Goal: Answer question/provide support

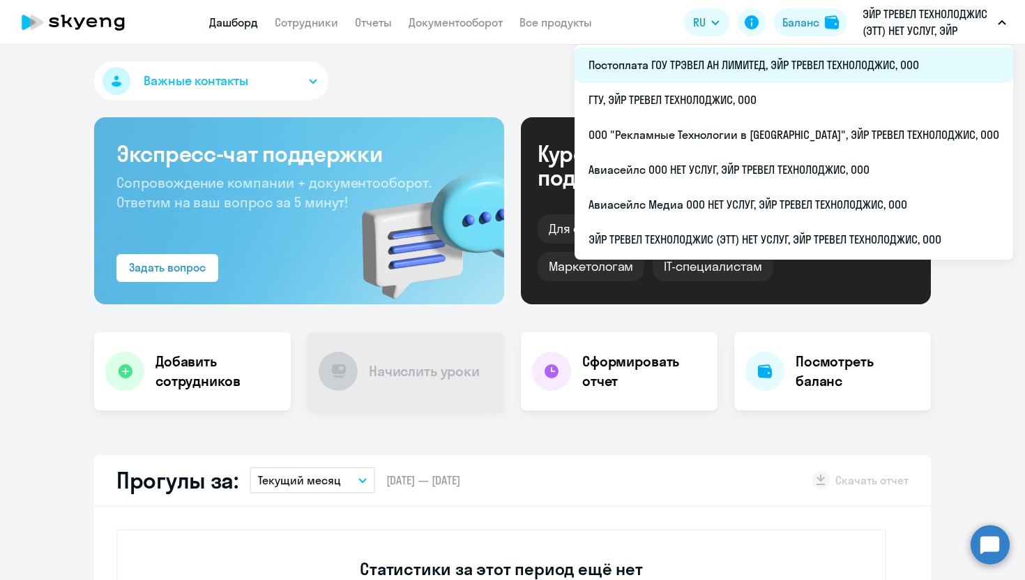
click at [781, 65] on li "Постоплата ГОУ ТРЭВЕЛ АН ЛИМИТЕД, ЭЙР ТРЕВЕЛ ТЕХНОЛОДЖИС, ООО" at bounding box center [794, 64] width 439 height 35
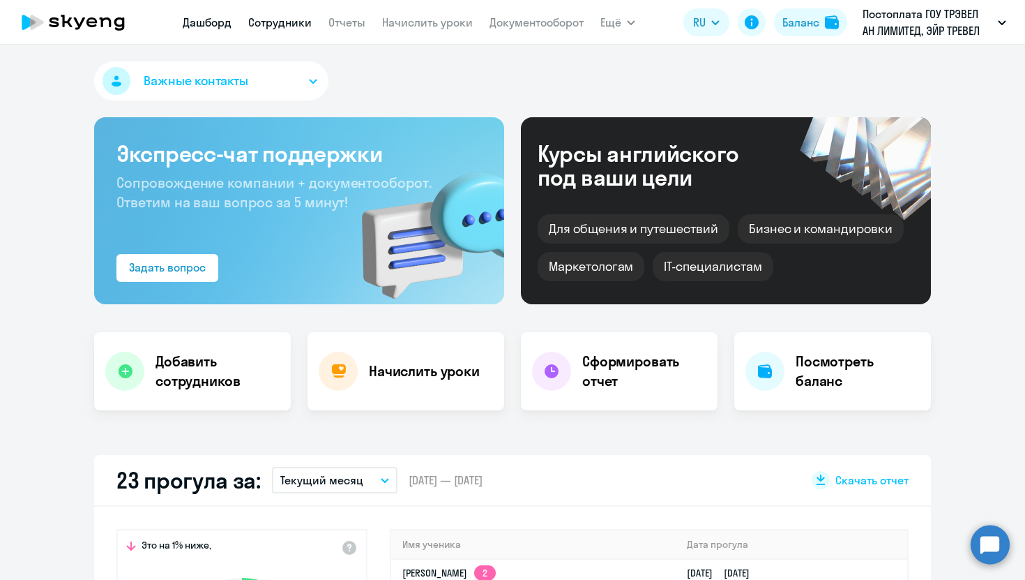
click at [284, 24] on link "Сотрудники" at bounding box center [279, 22] width 63 height 14
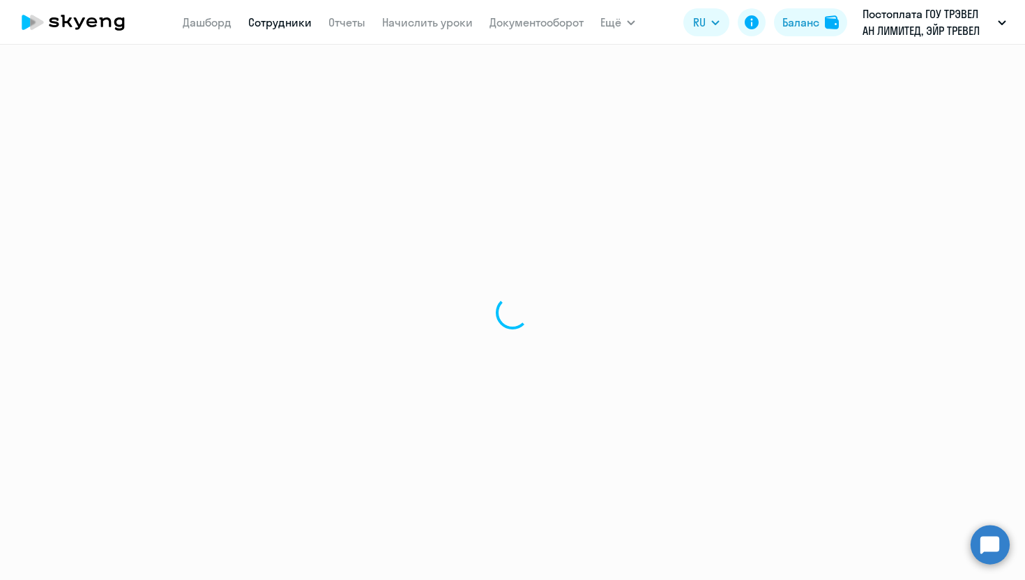
select select "30"
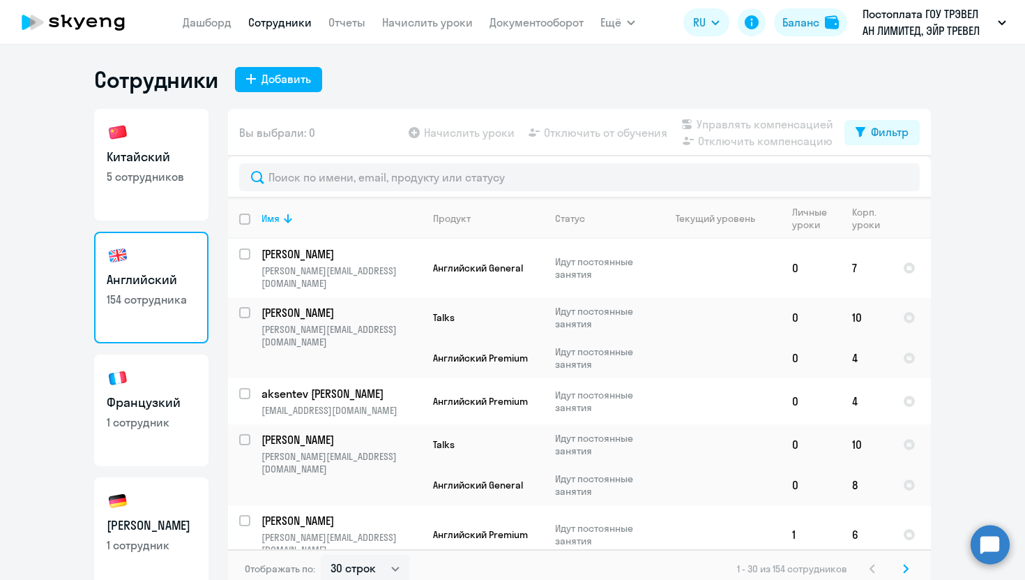
click at [977, 534] on circle at bounding box center [990, 544] width 39 height 39
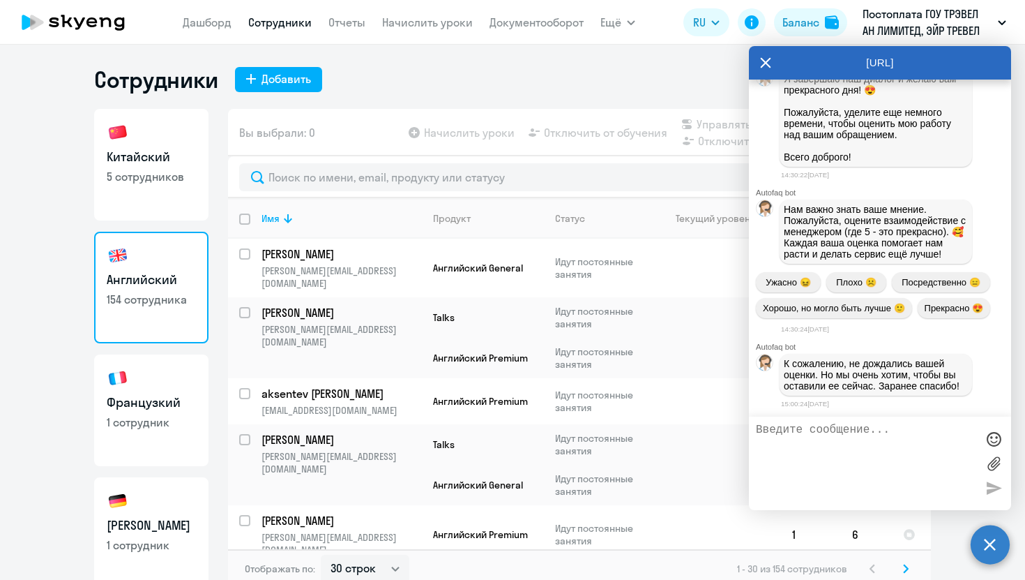
scroll to position [83850, 0]
click at [765, 54] on icon at bounding box center [765, 62] width 11 height 33
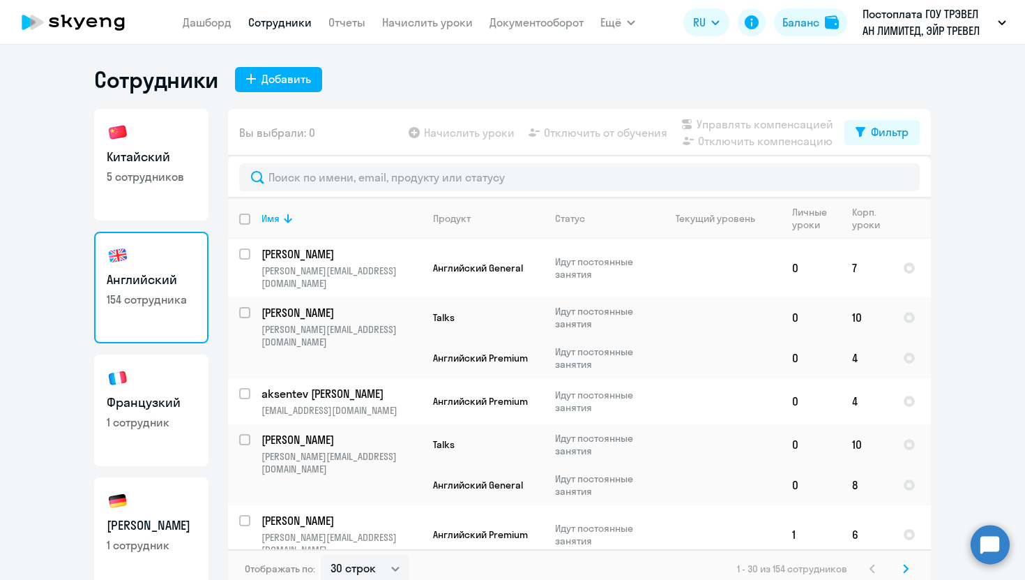
click at [988, 550] on circle at bounding box center [990, 544] width 39 height 39
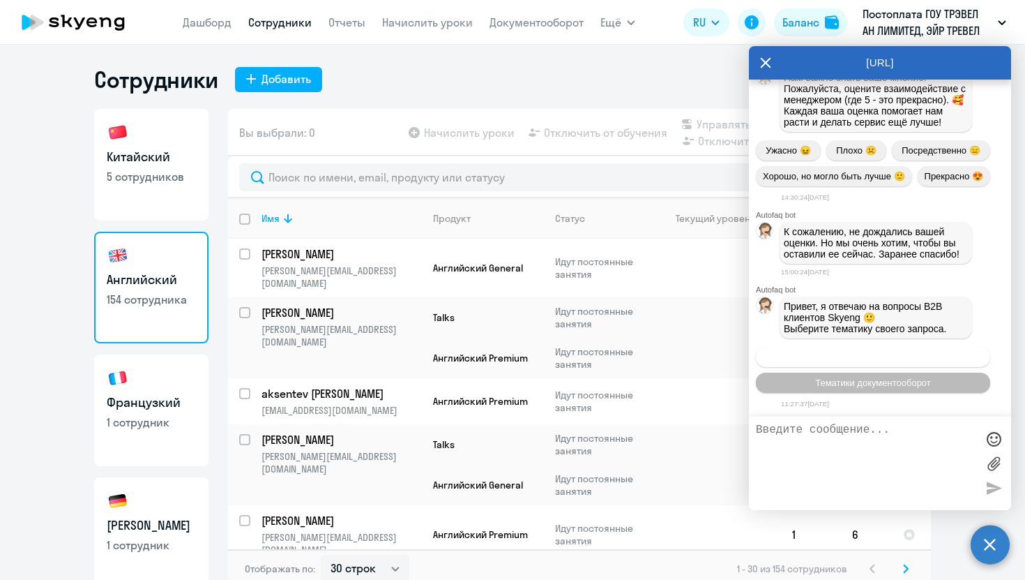
scroll to position [0, 0]
click at [836, 353] on span "Операционное сопровождение" at bounding box center [873, 357] width 131 height 10
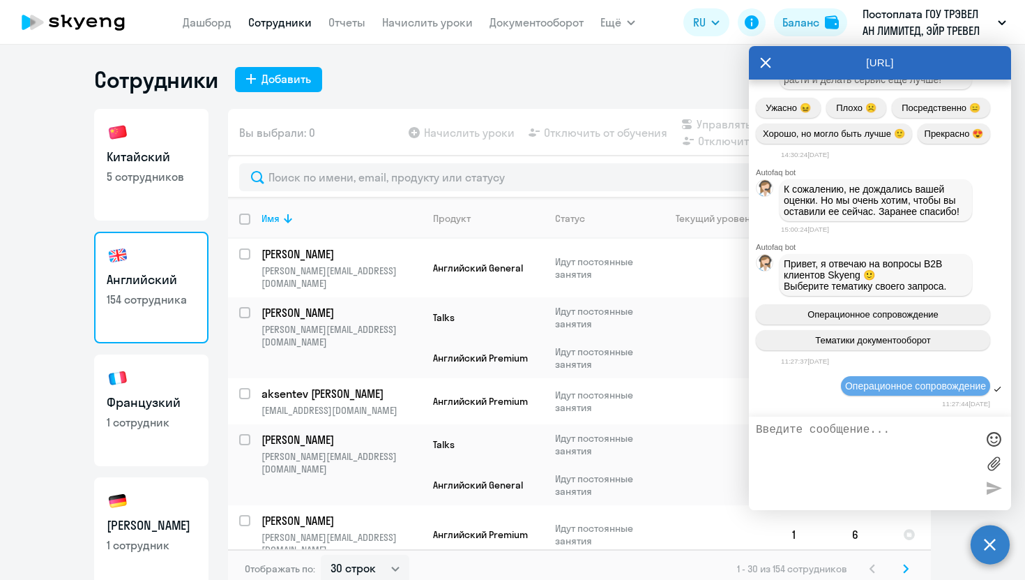
scroll to position [84119, 0]
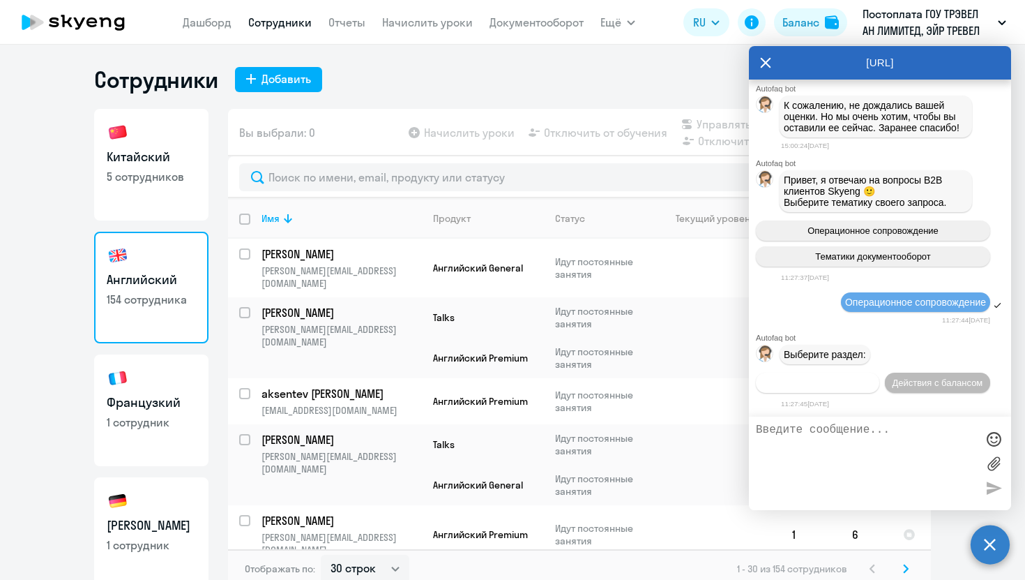
click at [827, 382] on span "Действия по сотрудникам" at bounding box center [818, 382] width 108 height 10
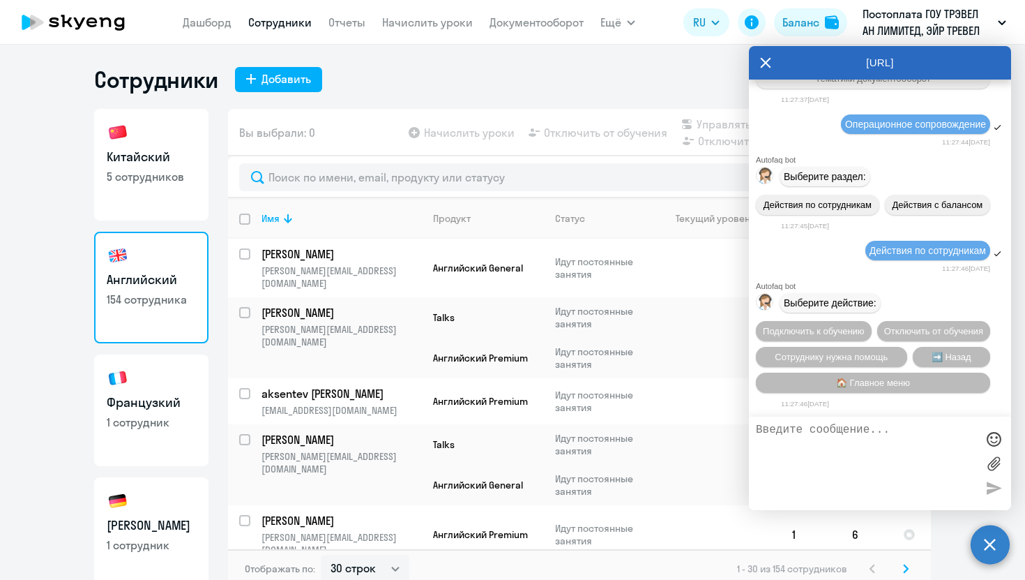
scroll to position [84304, 0]
click at [818, 326] on span "Подключить к обучению" at bounding box center [814, 331] width 102 height 10
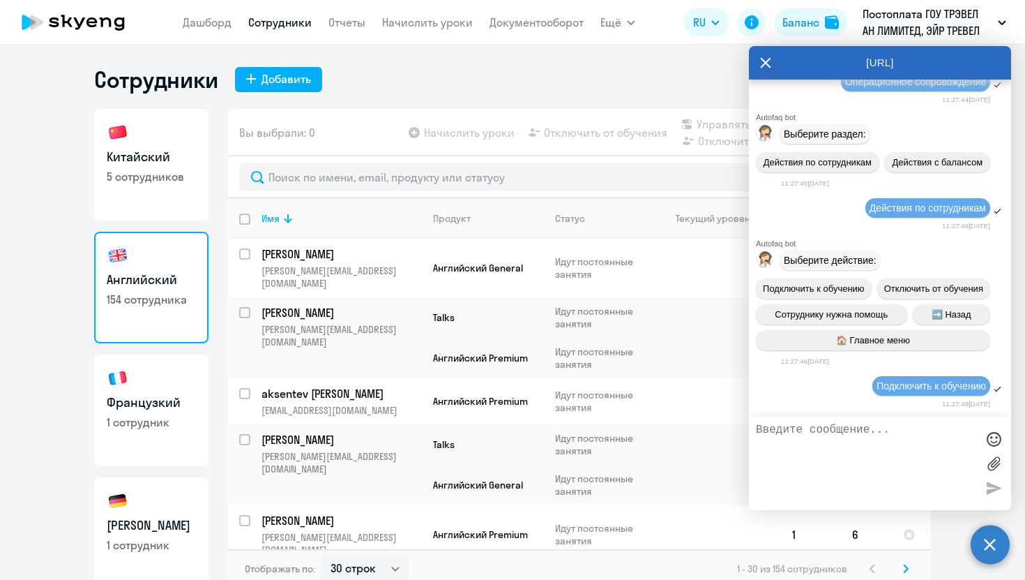
scroll to position [84489, 0]
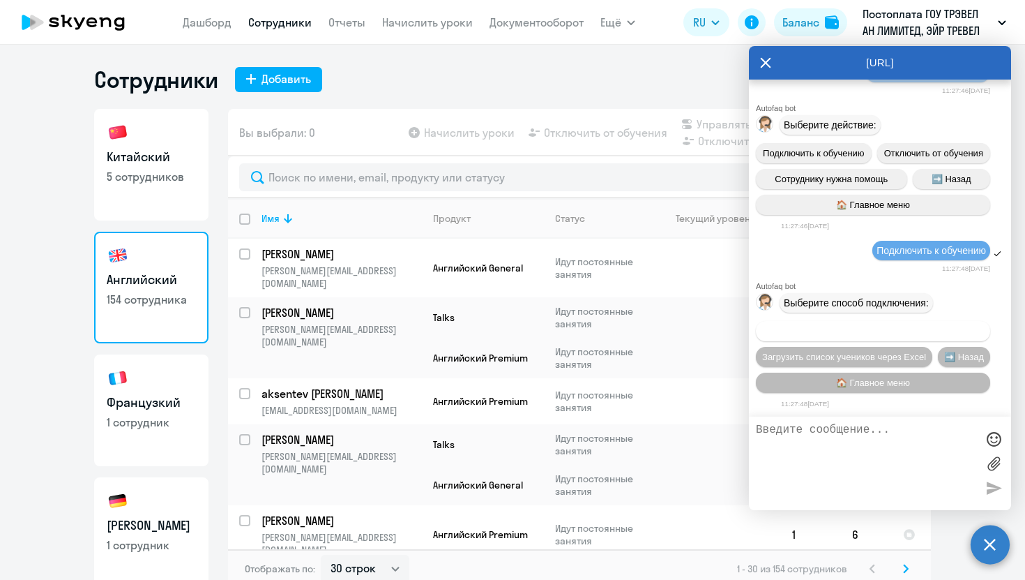
click at [878, 330] on span "Добавить учеников вручную" at bounding box center [873, 331] width 119 height 10
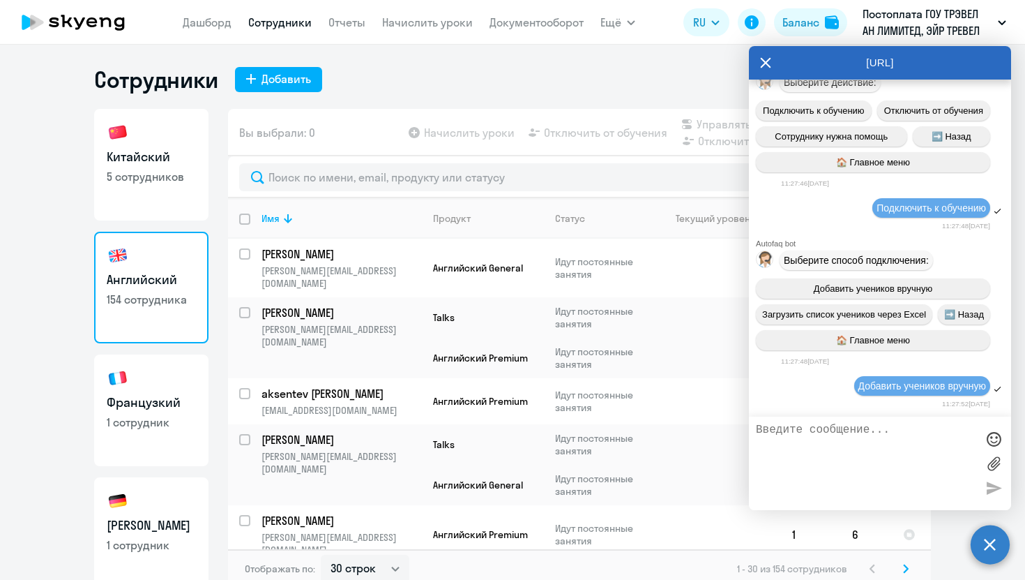
scroll to position [85165, 0]
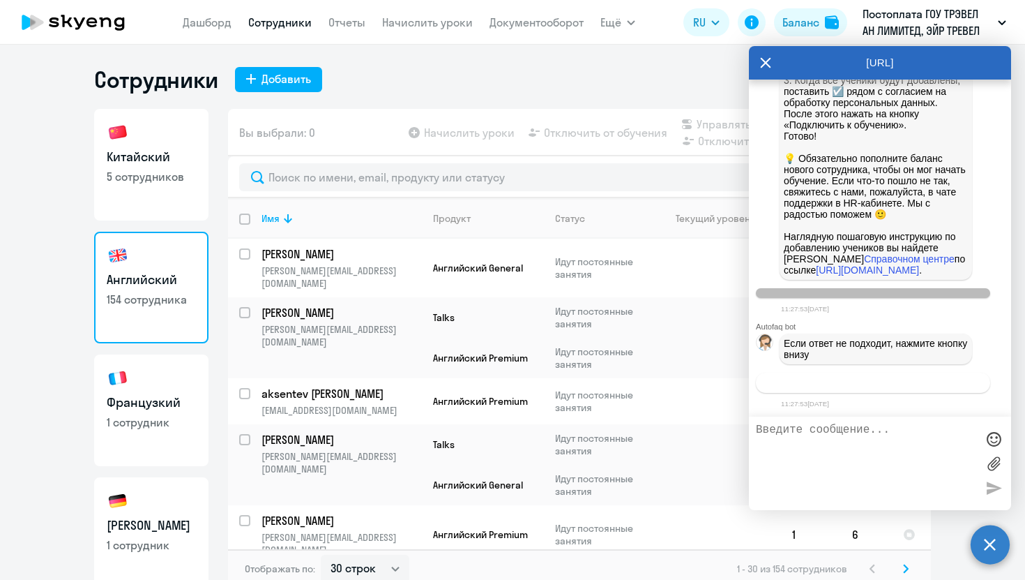
click at [842, 379] on span "Связаться с менеджером" at bounding box center [873, 382] width 107 height 10
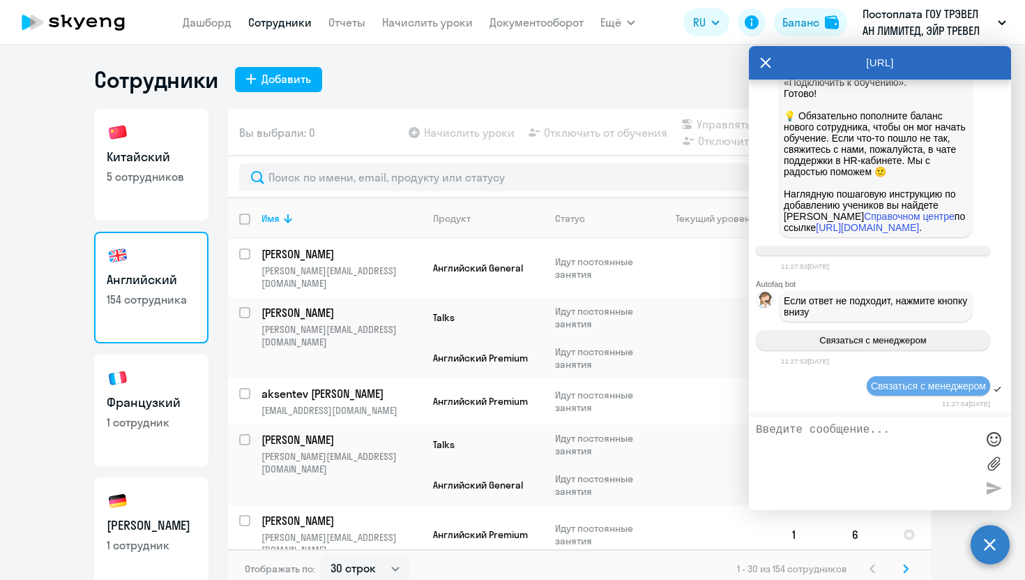
click at [810, 443] on textarea at bounding box center [866, 463] width 220 height 80
type textarea "Здравствуйте, [PERSON_NAME]"
click at [147, 195] on link "Китайский 5 сотрудников" at bounding box center [151, 165] width 114 height 112
select select "30"
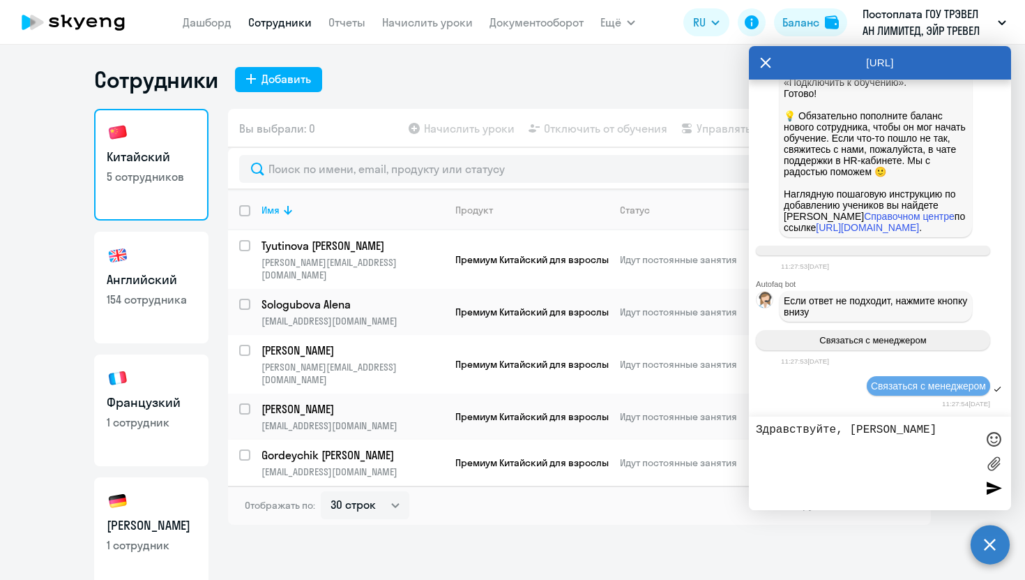
click at [339, 465] on p "[EMAIL_ADDRESS][DOMAIN_NAME]" at bounding box center [353, 471] width 182 height 13
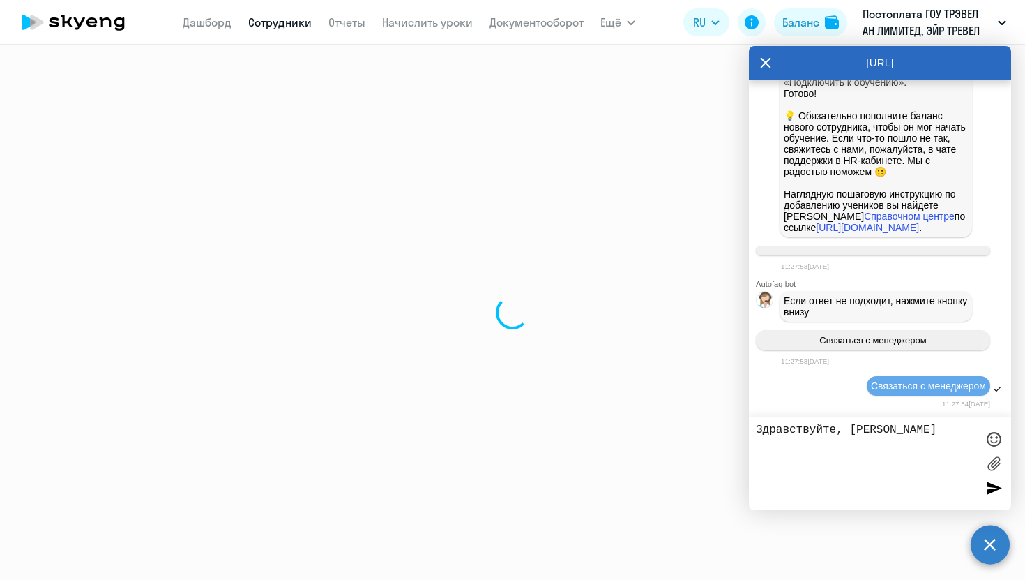
select select "chinese"
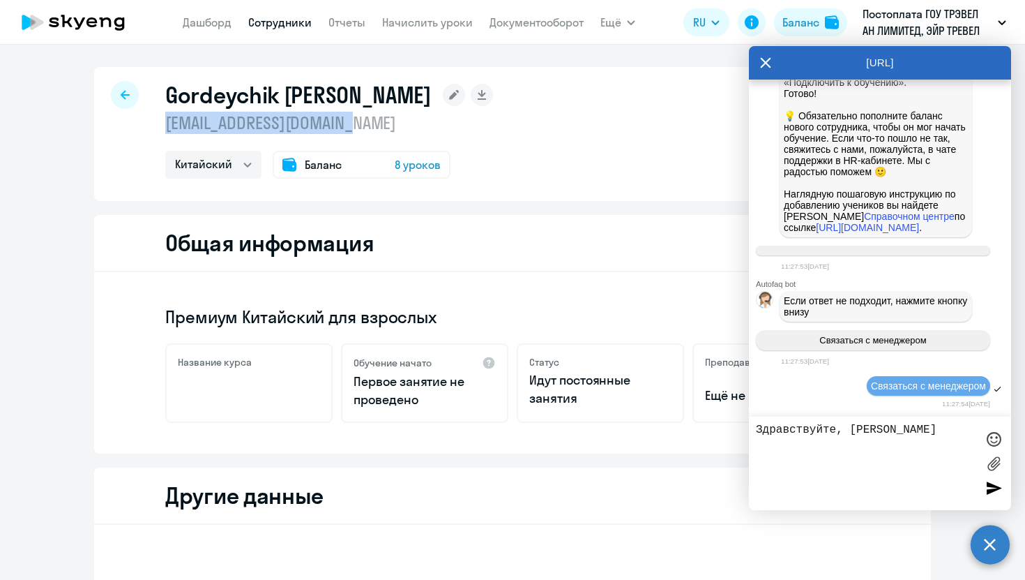
drag, startPoint x: 365, startPoint y: 125, endPoint x: 165, endPoint y: 130, distance: 200.3
click at [165, 130] on p "[EMAIL_ADDRESS][DOMAIN_NAME]" at bounding box center [329, 123] width 328 height 22
copy p "[EMAIL_ADDRESS][DOMAIN_NAME]"
click at [854, 451] on textarea "Здравствуйте, [PERSON_NAME]" at bounding box center [866, 463] width 220 height 80
paste textarea "[EMAIL_ADDRESS][DOMAIN_NAME]"
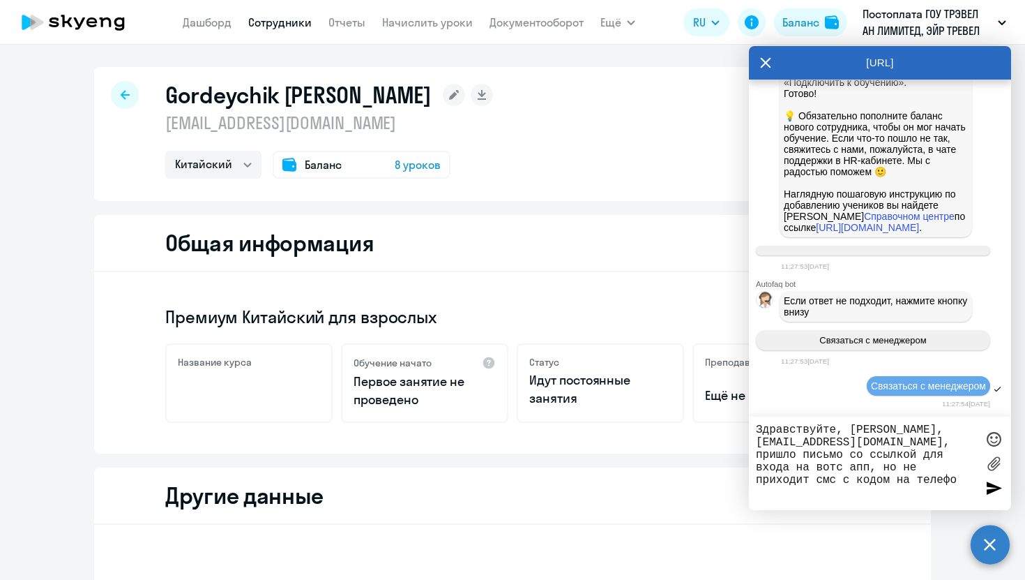
type textarea "Здравствуйте, [PERSON_NAME], [EMAIL_ADDRESS][DOMAIN_NAME], пришло письмо со ссы…"
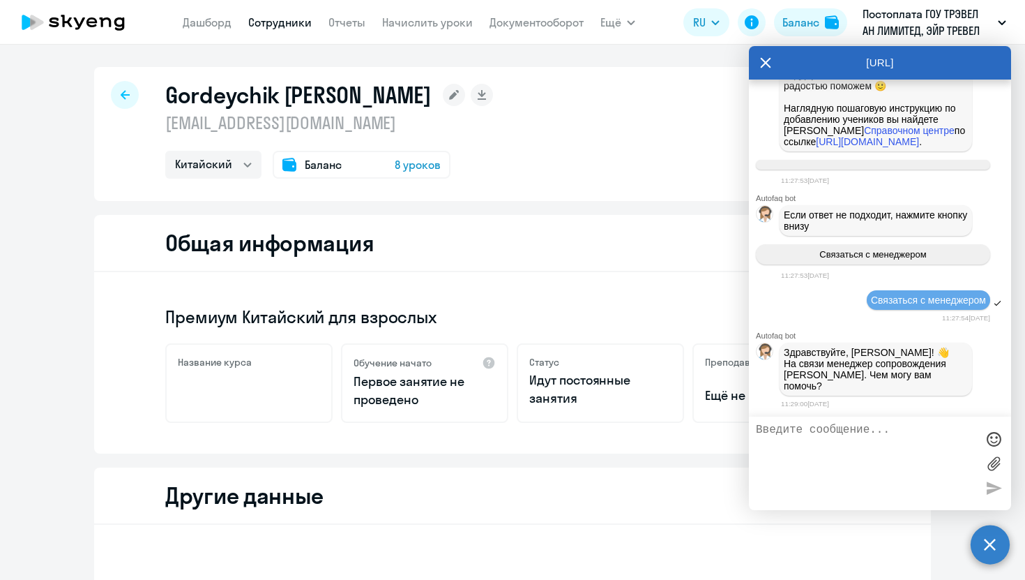
scroll to position [85368, 0]
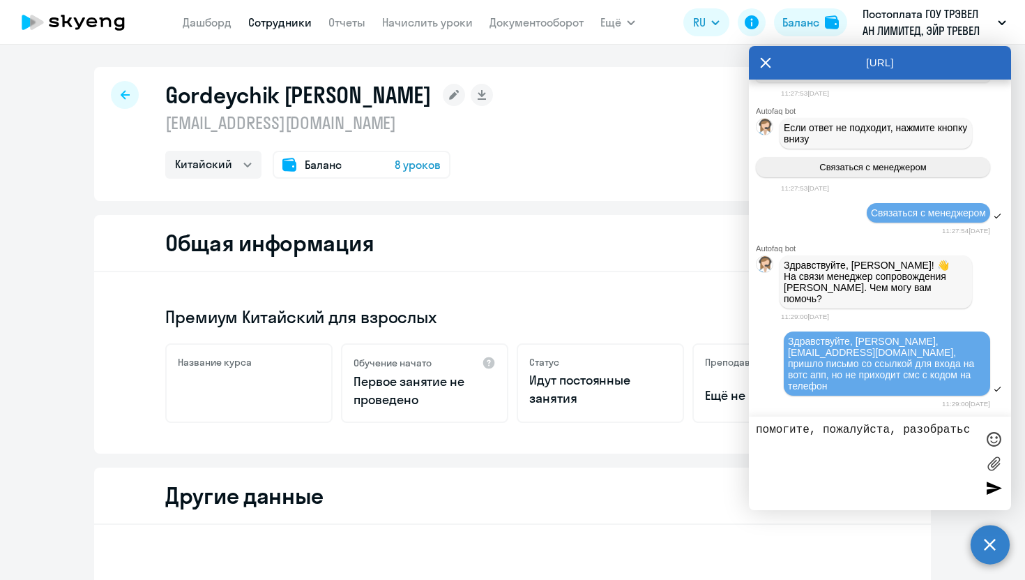
type textarea "помогите, пожалуйста, разобраться"
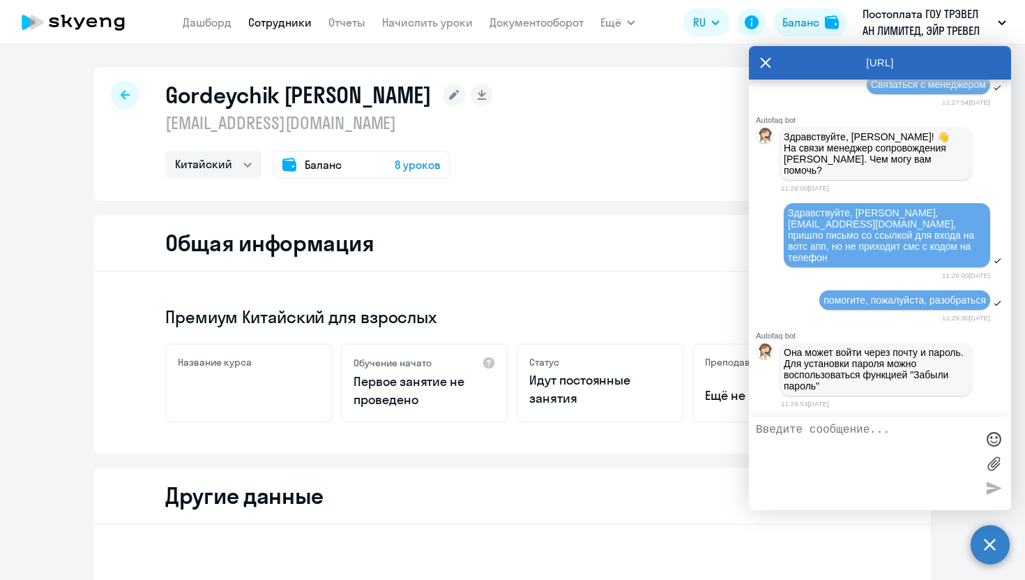
scroll to position [85502, 0]
drag, startPoint x: 825, startPoint y: 384, endPoint x: 783, endPoint y: 352, distance: 52.7
click at [783, 352] on div "Она может войти через почту и пароль. Для установки пароля можно воспользоватьс…" at bounding box center [876, 368] width 193 height 53
copy p "Она может войти через почту и пароль. Для установки пароля можно воспользоватьс…"
